Goal: Check status: Check status

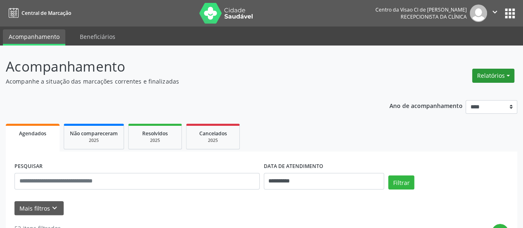
click at [500, 82] on button "Relatórios" at bounding box center [493, 76] width 42 height 14
click at [457, 86] on ul "Agendamentos Procedimentos realizados" at bounding box center [471, 99] width 90 height 30
click at [457, 89] on link "Agendamentos" at bounding box center [470, 93] width 89 height 12
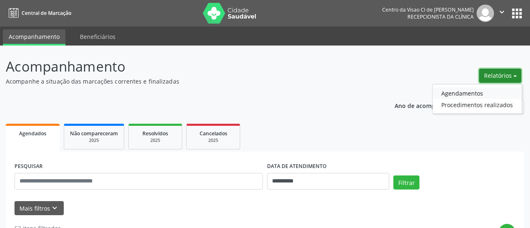
select select "*"
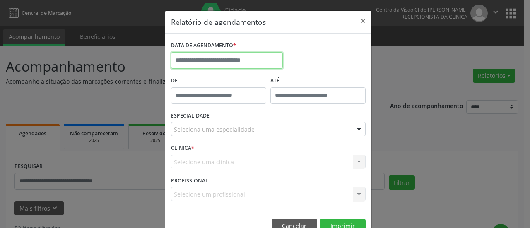
click at [224, 64] on input "text" at bounding box center [227, 60] width 112 height 17
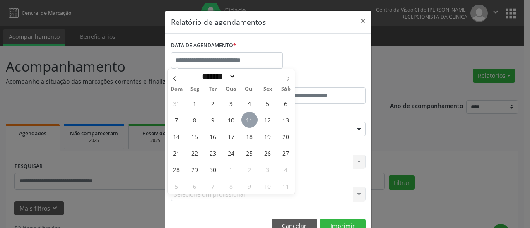
click at [247, 113] on span "11" at bounding box center [249, 120] width 16 height 16
type input "**********"
click at [247, 113] on span "11" at bounding box center [249, 120] width 16 height 16
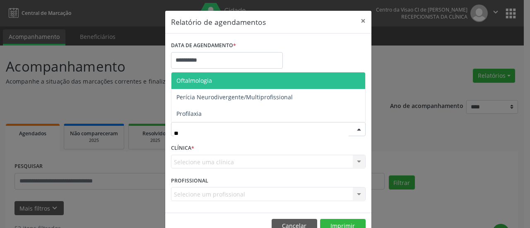
type input "***"
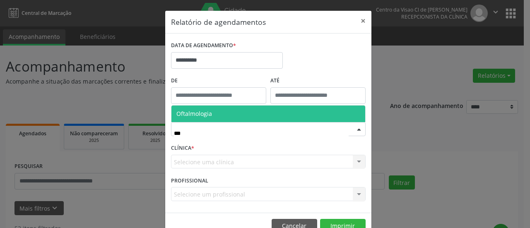
click at [209, 115] on span "Oftalmologia" at bounding box center [268, 113] width 194 height 17
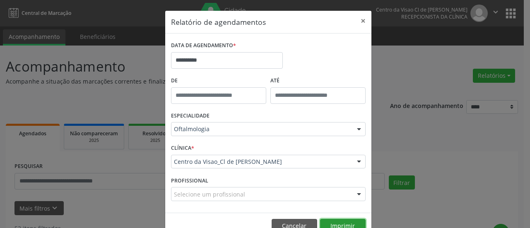
click at [340, 223] on button "Imprimir" at bounding box center [343, 226] width 46 height 14
